Goal: Task Accomplishment & Management: Complete application form

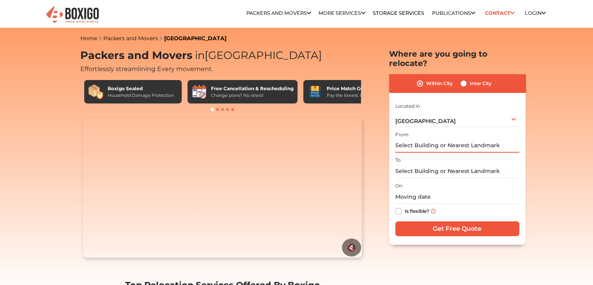
click at [431, 139] on input "text" at bounding box center [457, 146] width 124 height 14
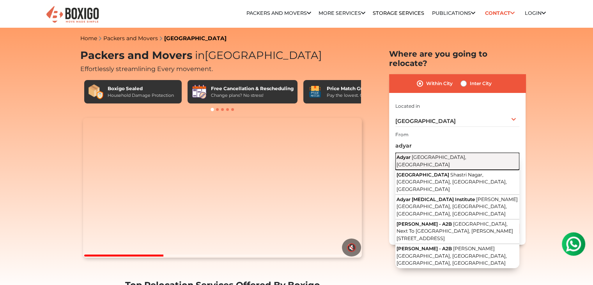
click at [433, 154] on span "[GEOGRAPHIC_DATA], [GEOGRAPHIC_DATA]" at bounding box center [431, 160] width 70 height 13
type input "[GEOGRAPHIC_DATA], [GEOGRAPHIC_DATA], [GEOGRAPHIC_DATA]"
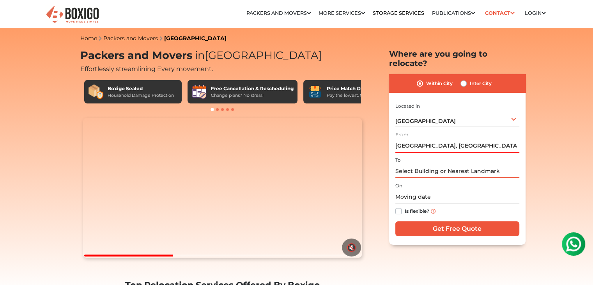
click at [430, 164] on input "text" at bounding box center [457, 171] width 124 height 14
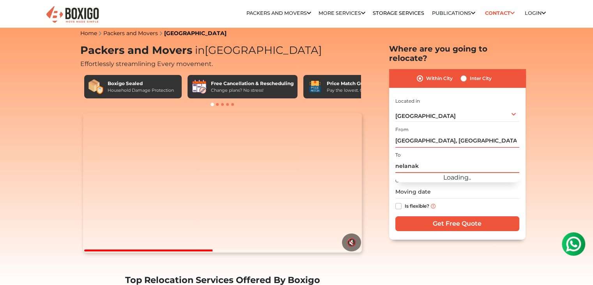
scroll to position [39, 0]
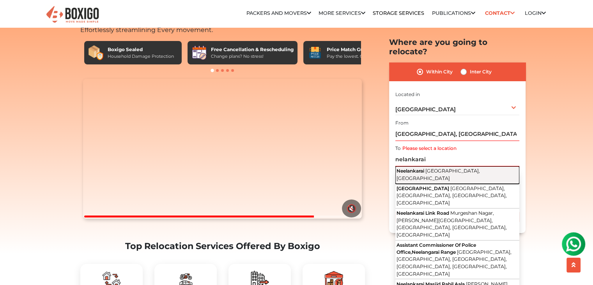
click at [446, 168] on span "[GEOGRAPHIC_DATA], [GEOGRAPHIC_DATA]" at bounding box center [437, 174] width 83 height 13
type input "Neelankarai, [GEOGRAPHIC_DATA], [GEOGRAPHIC_DATA]"
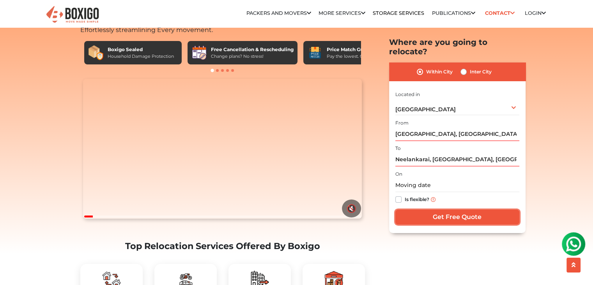
click at [474, 212] on input "Get Free Quote" at bounding box center [457, 216] width 124 height 15
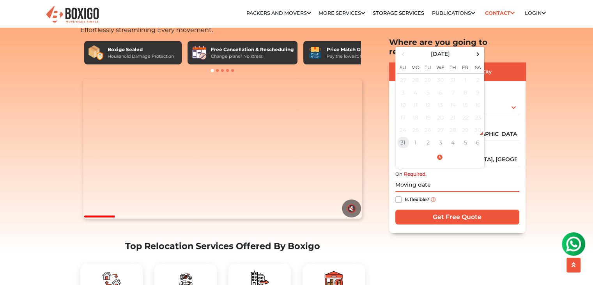
click at [405, 136] on td "31" at bounding box center [403, 142] width 12 height 12
type input "[DATE] 12:08 AM"
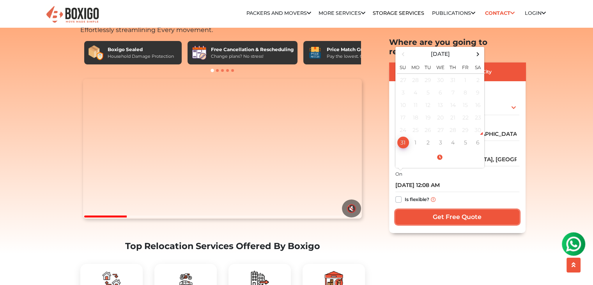
click at [451, 212] on input "Get Free Quote" at bounding box center [457, 216] width 124 height 15
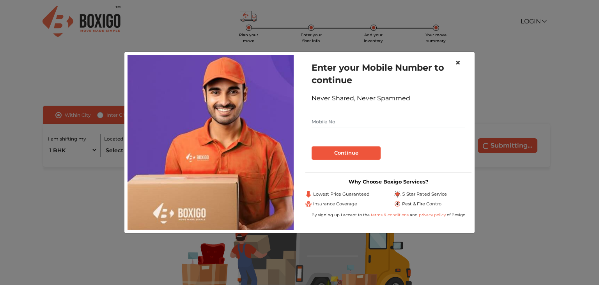
click at [455, 63] on span "×" at bounding box center [457, 62] width 5 height 11
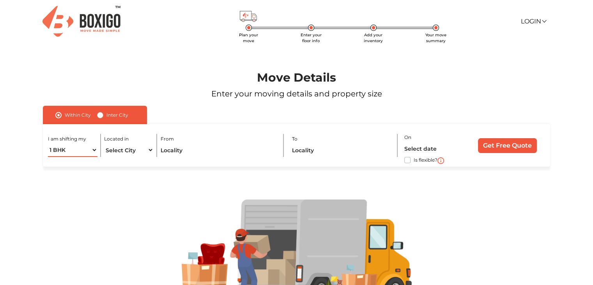
click at [88, 150] on select "1 BHK 2 BHK 3 BHK 3 + BHK FEW ITEMS" at bounding box center [72, 150] width 49 height 14
select select "3 BHK"
click at [48, 143] on select "1 BHK 2 BHK 3 BHK 3 + BHK FEW ITEMS" at bounding box center [72, 150] width 49 height 14
click at [135, 155] on select "Select City Bangalore Bengaluru Bhopal Bhubaneswar Chennai Coimbatore Cuttack D…" at bounding box center [128, 150] width 49 height 14
select select "[GEOGRAPHIC_DATA]"
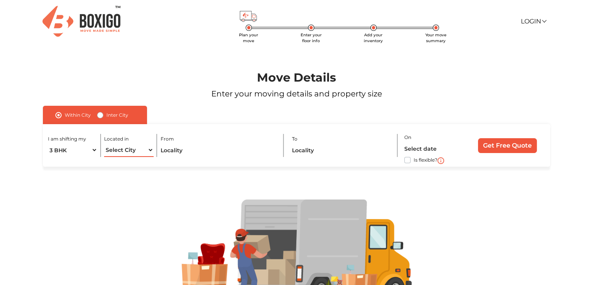
click at [104, 143] on select "Select City Bangalore Bengaluru Bhopal Bhubaneswar Chennai Coimbatore Cuttack D…" at bounding box center [128, 150] width 49 height 14
click at [205, 149] on input "text" at bounding box center [219, 150] width 116 height 14
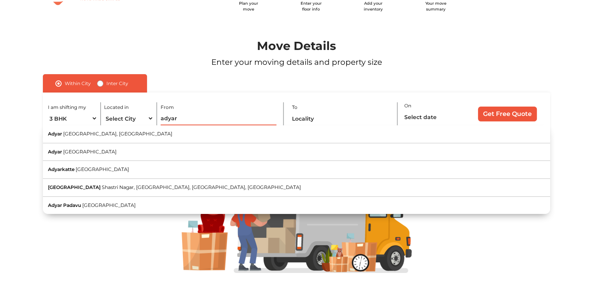
scroll to position [53, 0]
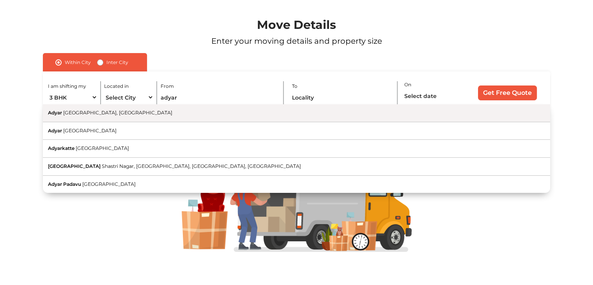
click at [154, 115] on button "Adyar [GEOGRAPHIC_DATA], [GEOGRAPHIC_DATA]" at bounding box center [296, 113] width 507 height 18
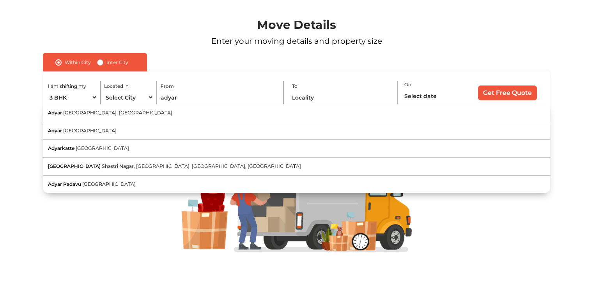
type input "[GEOGRAPHIC_DATA], [GEOGRAPHIC_DATA], [GEOGRAPHIC_DATA]"
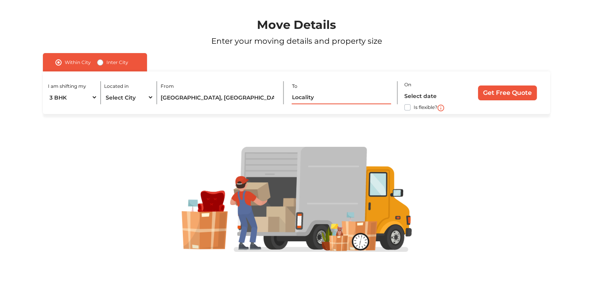
click at [343, 98] on input "text" at bounding box center [341, 97] width 99 height 14
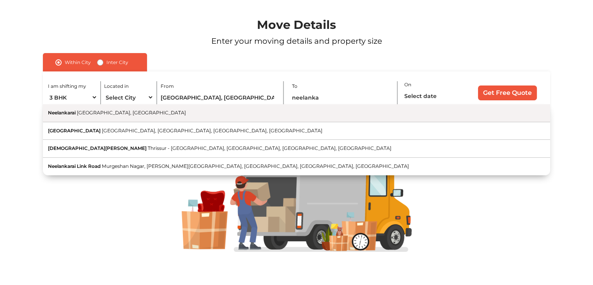
click at [285, 113] on button "Neelankarai [GEOGRAPHIC_DATA], [GEOGRAPHIC_DATA]" at bounding box center [296, 113] width 507 height 18
type input "Neelankarai, [GEOGRAPHIC_DATA], [GEOGRAPHIC_DATA]"
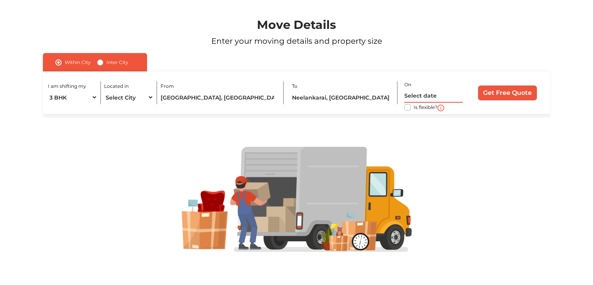
click at [423, 97] on input "text" at bounding box center [433, 96] width 58 height 14
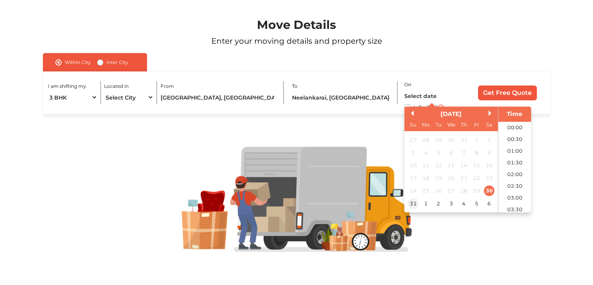
click at [411, 202] on div "31" at bounding box center [413, 203] width 11 height 11
type input "31/08/2025 12:00 AM"
click at [499, 89] on input "Get Free Quote" at bounding box center [507, 92] width 59 height 15
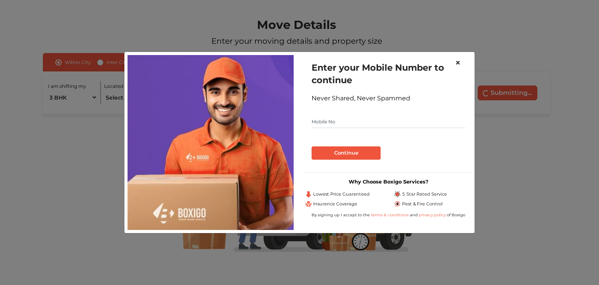
click at [453, 60] on button "×" at bounding box center [458, 63] width 18 height 22
